Goal: Find specific page/section: Find specific page/section

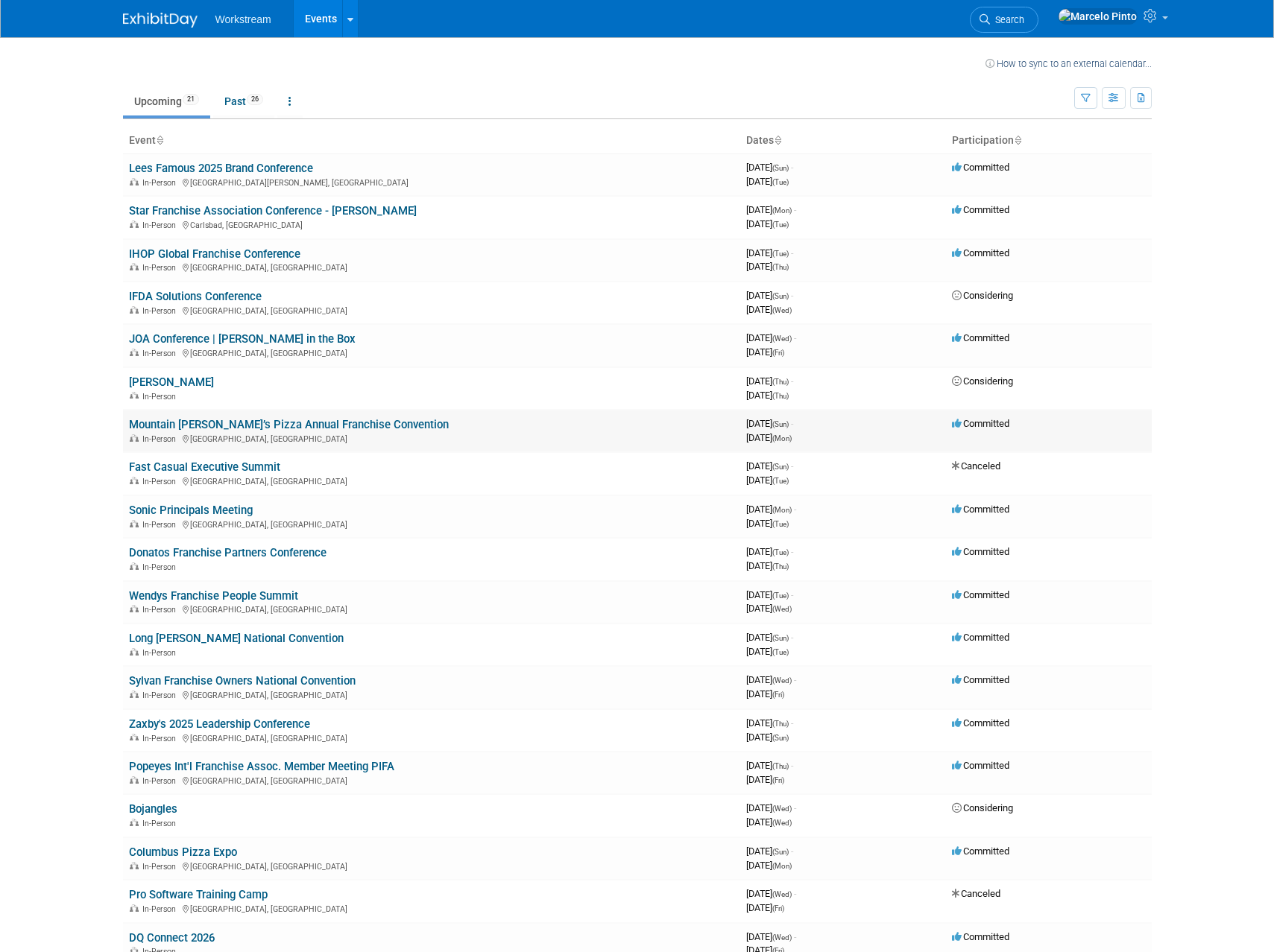
click at [268, 427] on link "Mountain [PERSON_NAME]’s Pizza Annual Franchise Convention" at bounding box center [288, 424] width 320 height 13
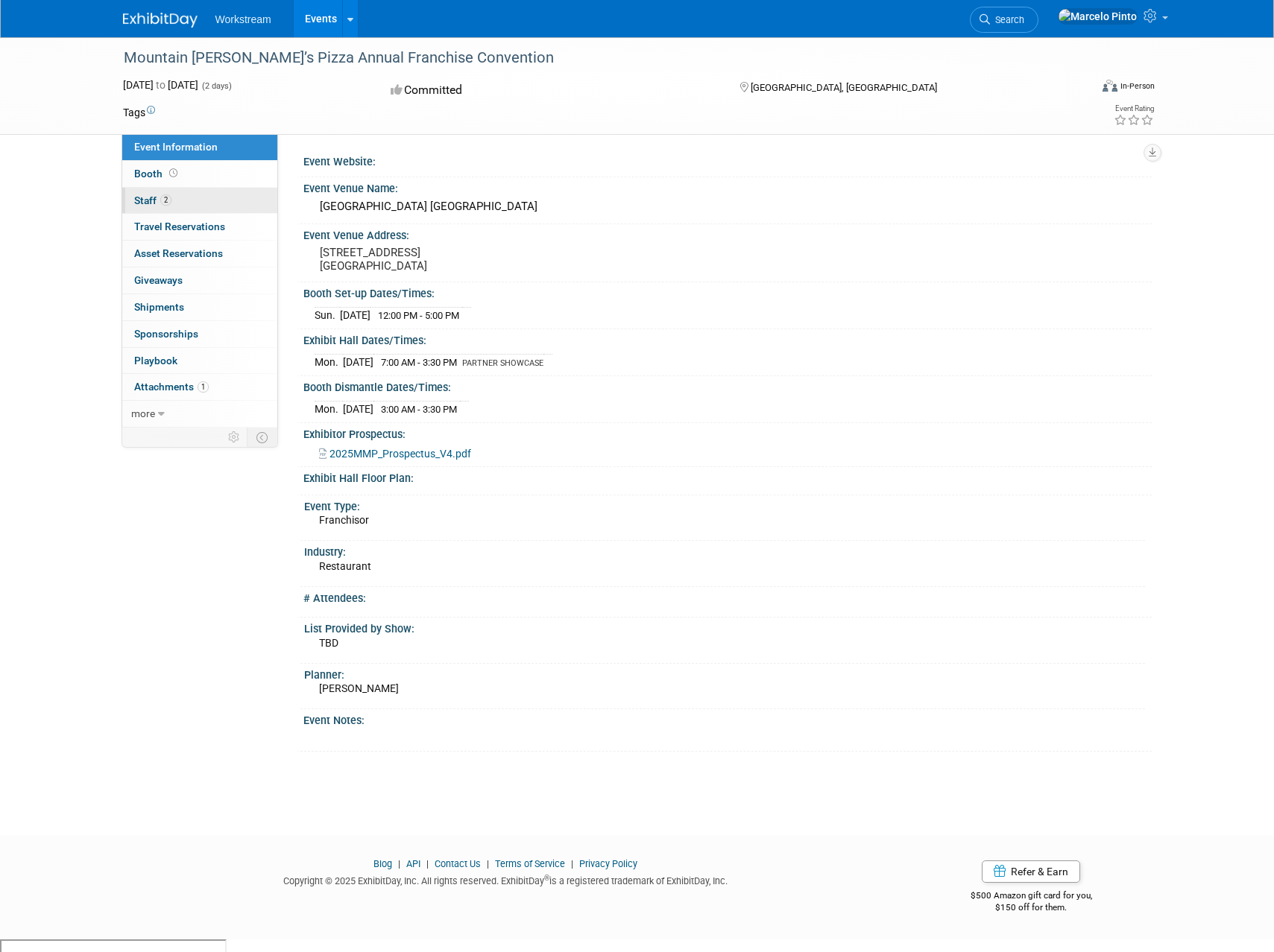
click at [214, 200] on link "2 Staff 2" at bounding box center [199, 200] width 155 height 26
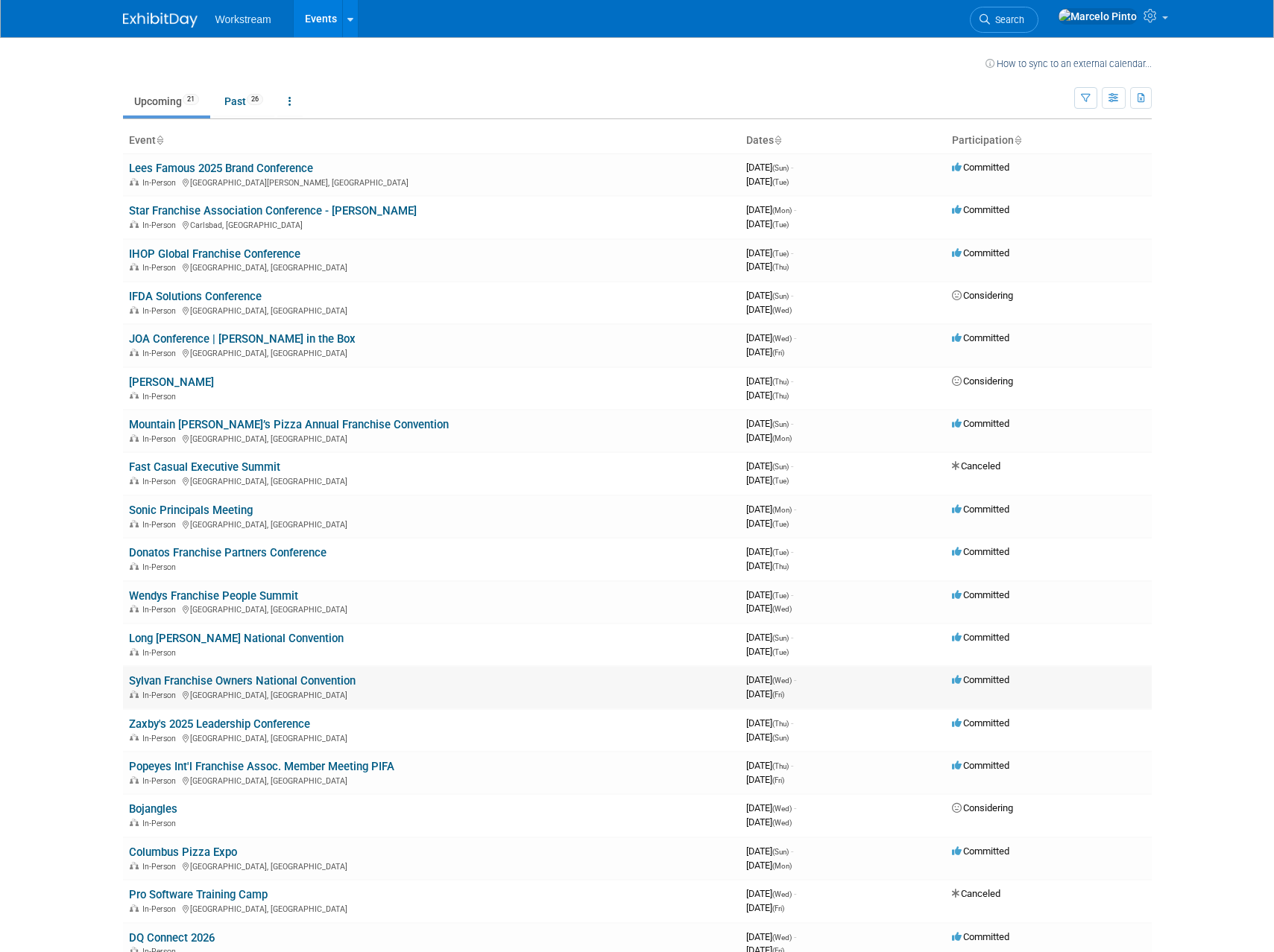
click at [257, 687] on link "Sylvan Franchise Owners National Convention" at bounding box center [241, 681] width 226 height 13
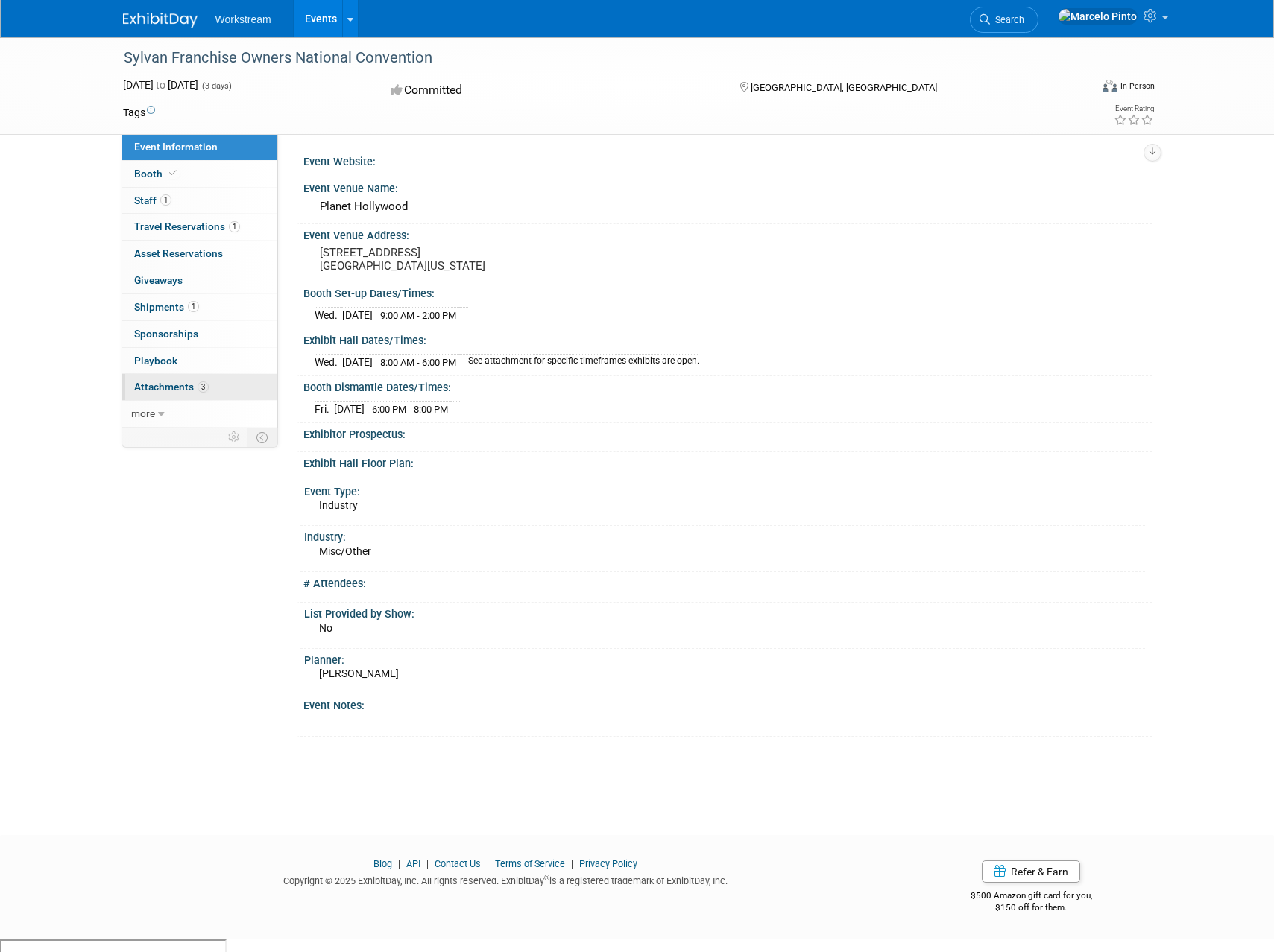
click at [211, 386] on link "3 Attachments 3" at bounding box center [199, 386] width 155 height 26
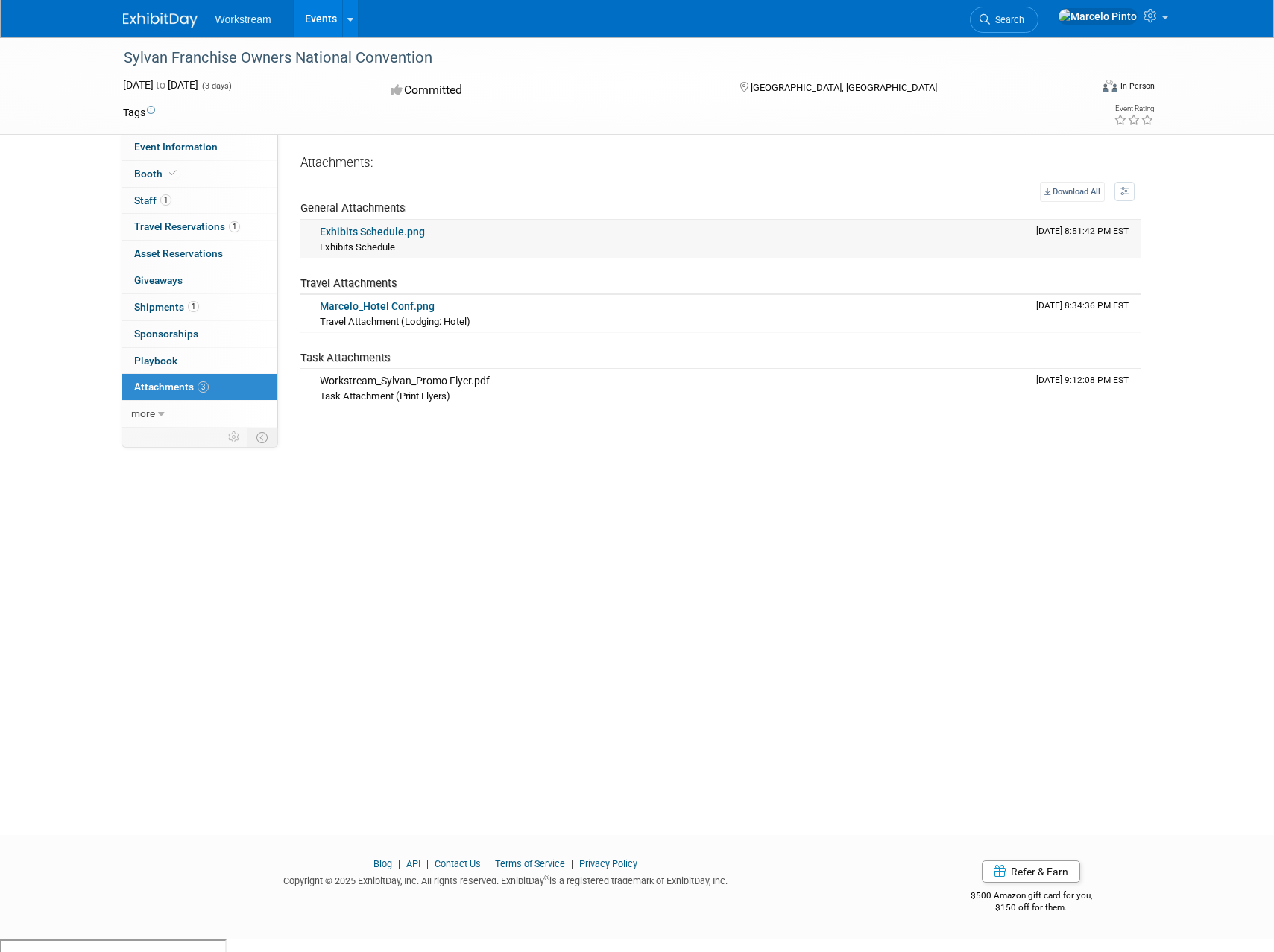
click at [398, 234] on link "Exhibits Schedule.png" at bounding box center [372, 232] width 105 height 11
click at [382, 233] on link "Exhibits Schedule.png" at bounding box center [372, 232] width 105 height 11
